Goal: Task Accomplishment & Management: Use online tool/utility

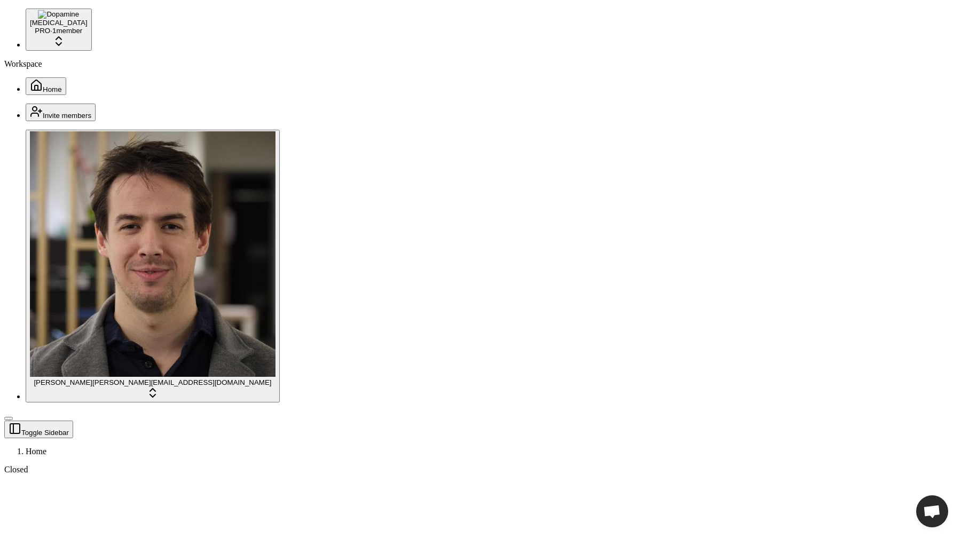
click at [496, 421] on header "Toggle Sidebar Home" at bounding box center [480, 439] width 953 height 36
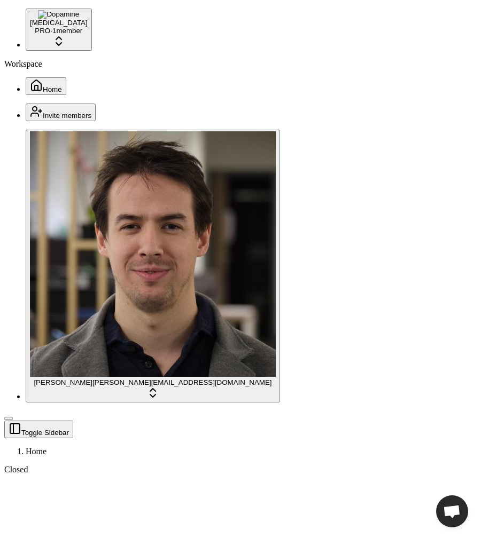
click at [65, 95] on div "Workspace Home" at bounding box center [240, 77] width 472 height 36
click at [93, 95] on div "Workspace Home" at bounding box center [240, 77] width 472 height 36
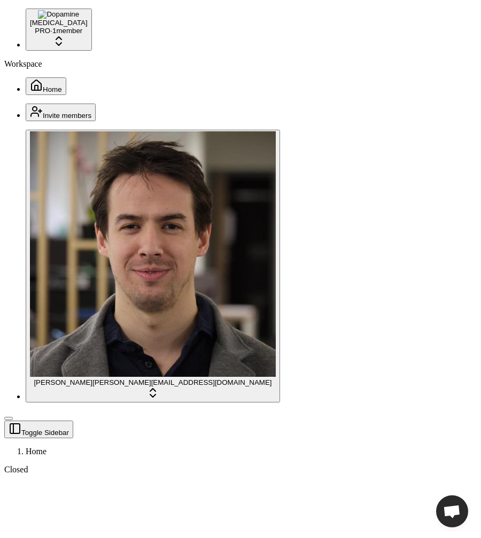
click at [114, 95] on div "Workspace Home" at bounding box center [240, 77] width 472 height 36
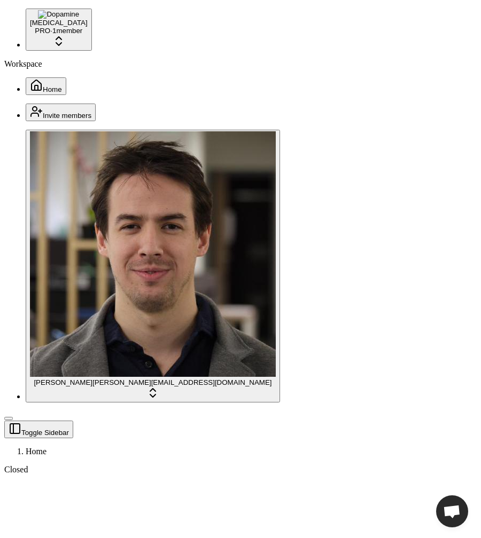
click at [117, 95] on div "Workspace Home" at bounding box center [240, 77] width 472 height 36
